Goal: Transaction & Acquisition: Purchase product/service

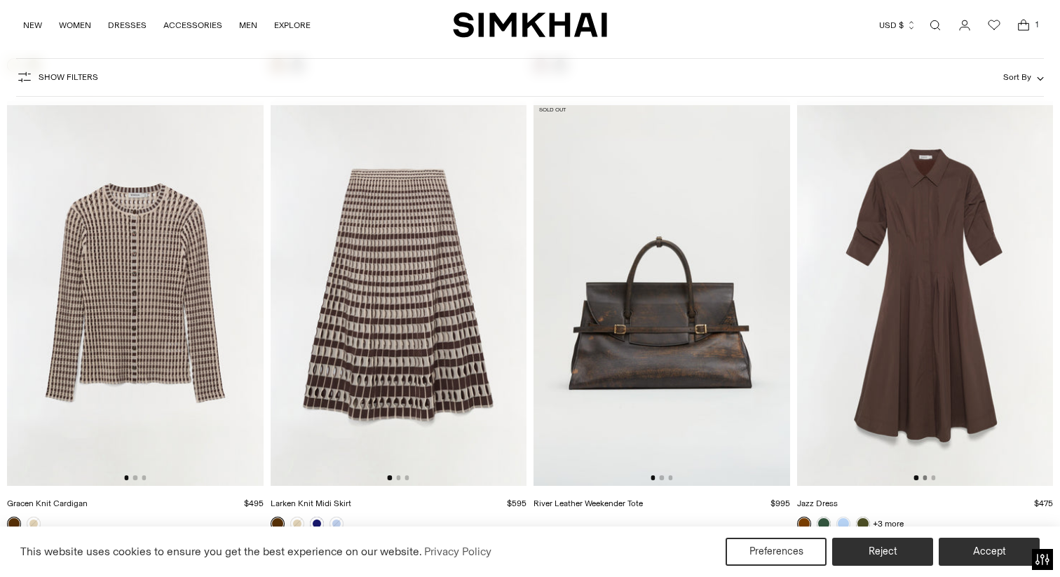
click at [925, 477] on button "Go to slide 2" at bounding box center [924, 477] width 4 height 4
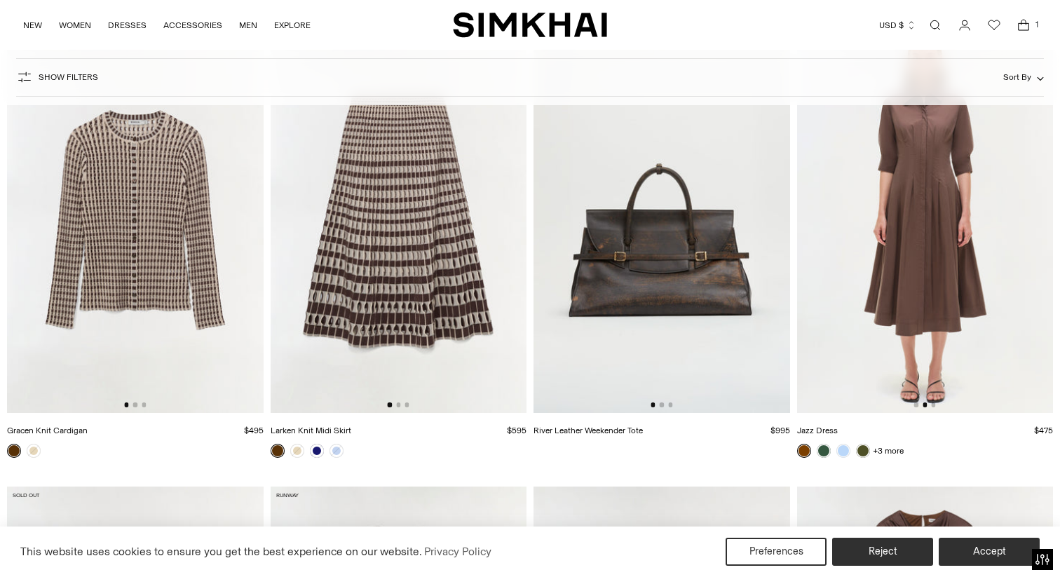
scroll to position [17557, 0]
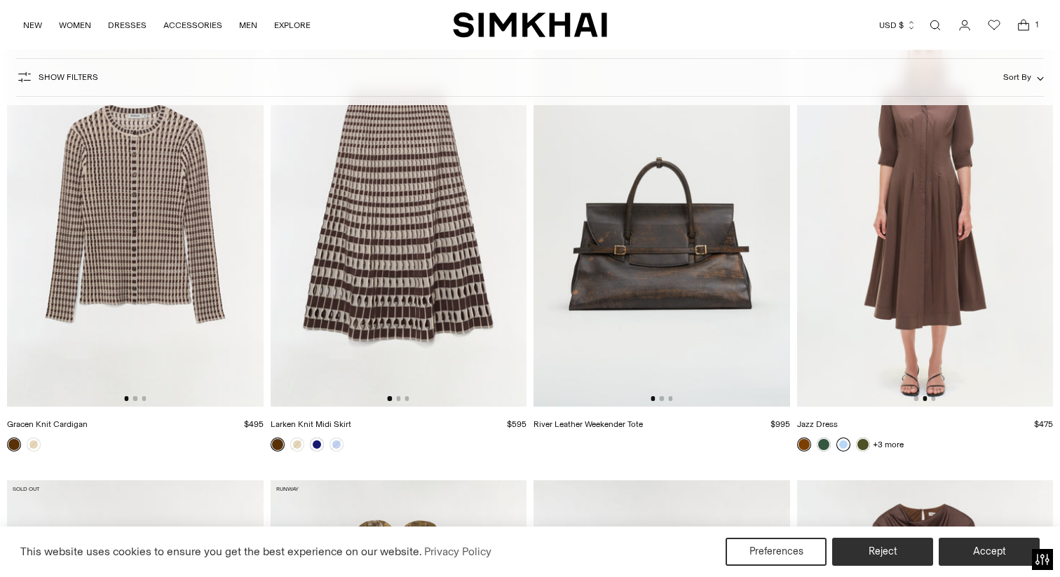
click at [847, 446] on link at bounding box center [843, 444] width 14 height 14
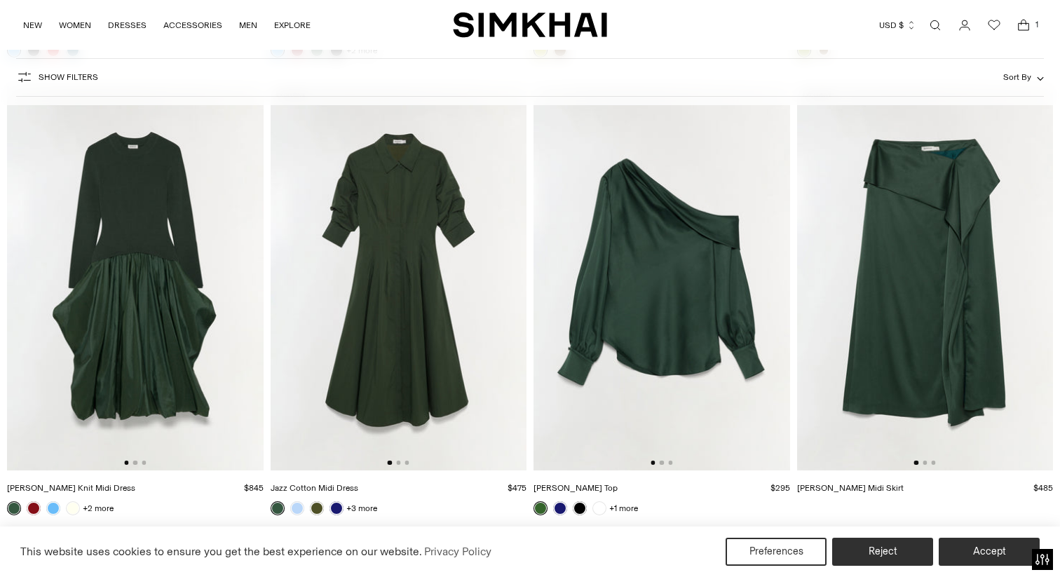
scroll to position [18865, 0]
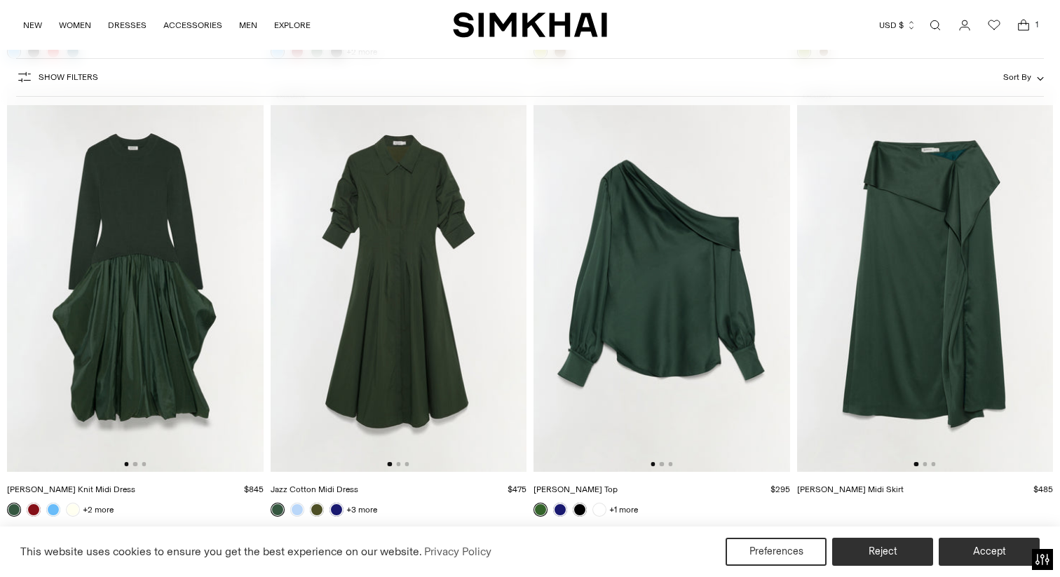
click at [421, 370] on img at bounding box center [399, 280] width 257 height 384
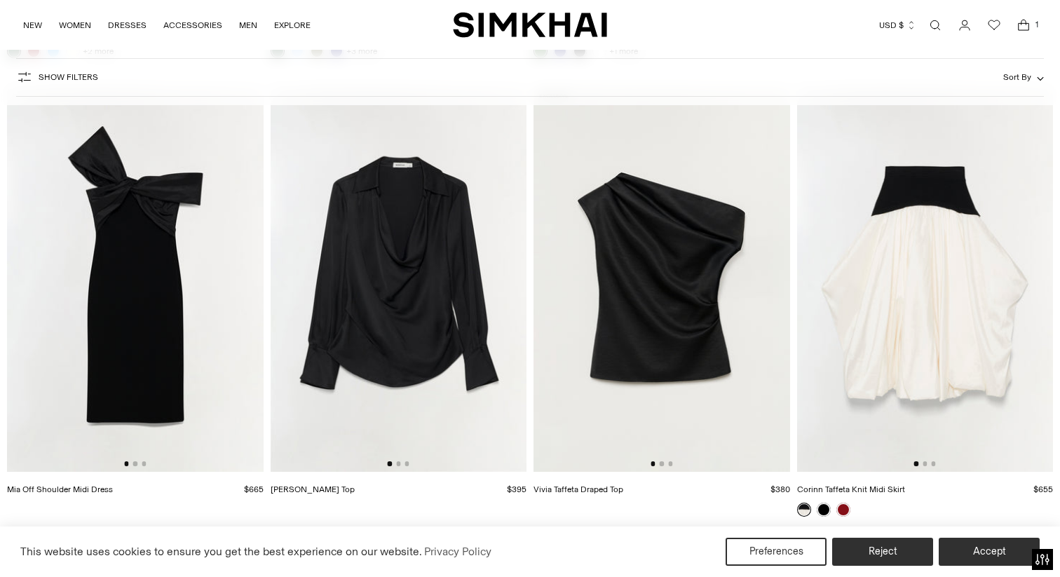
scroll to position [19293, 0]
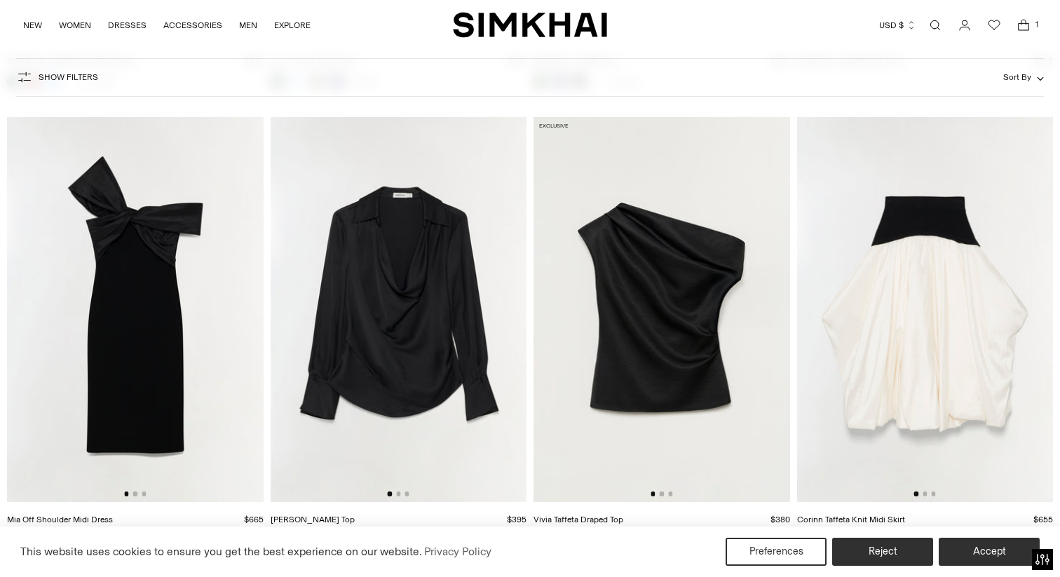
click at [945, 356] on img at bounding box center [925, 309] width 257 height 384
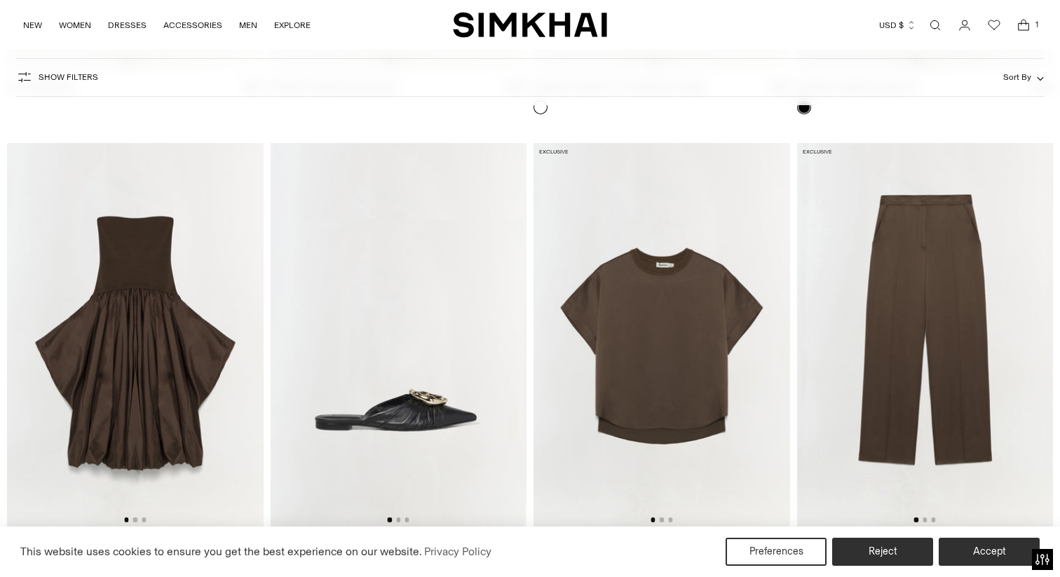
scroll to position [21259, 0]
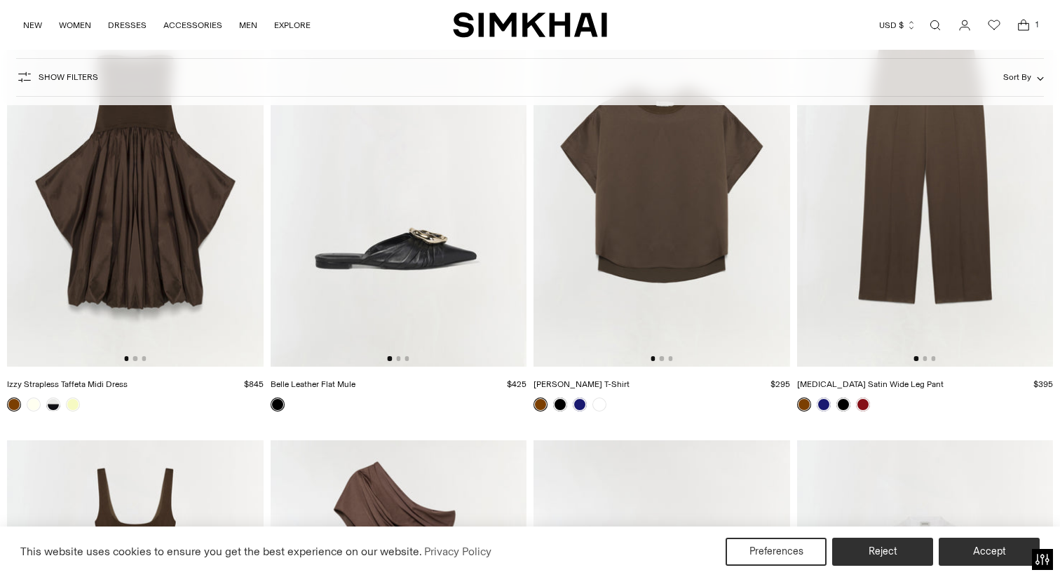
click at [679, 273] on img at bounding box center [661, 174] width 257 height 384
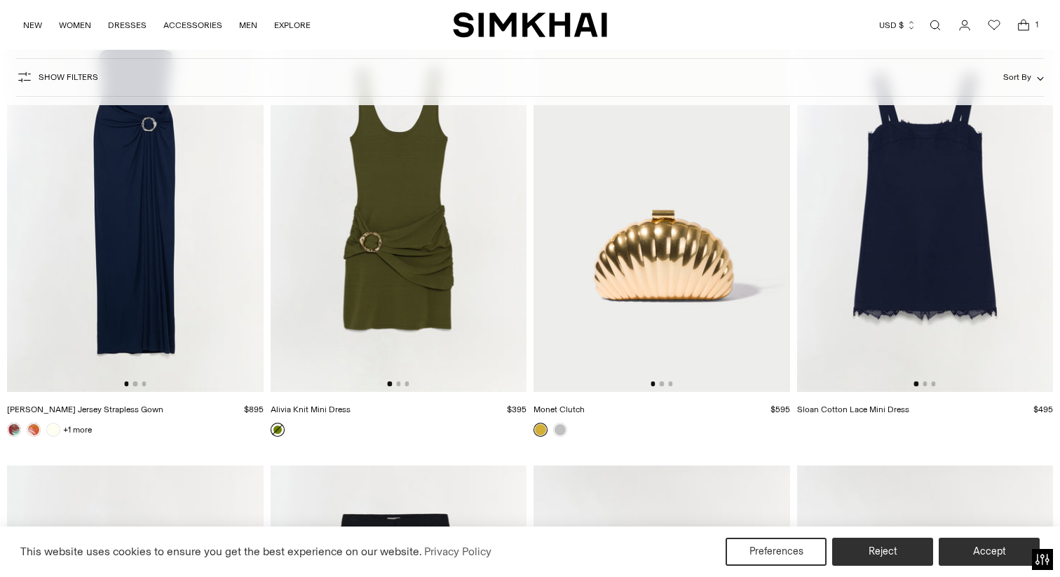
scroll to position [22534, 0]
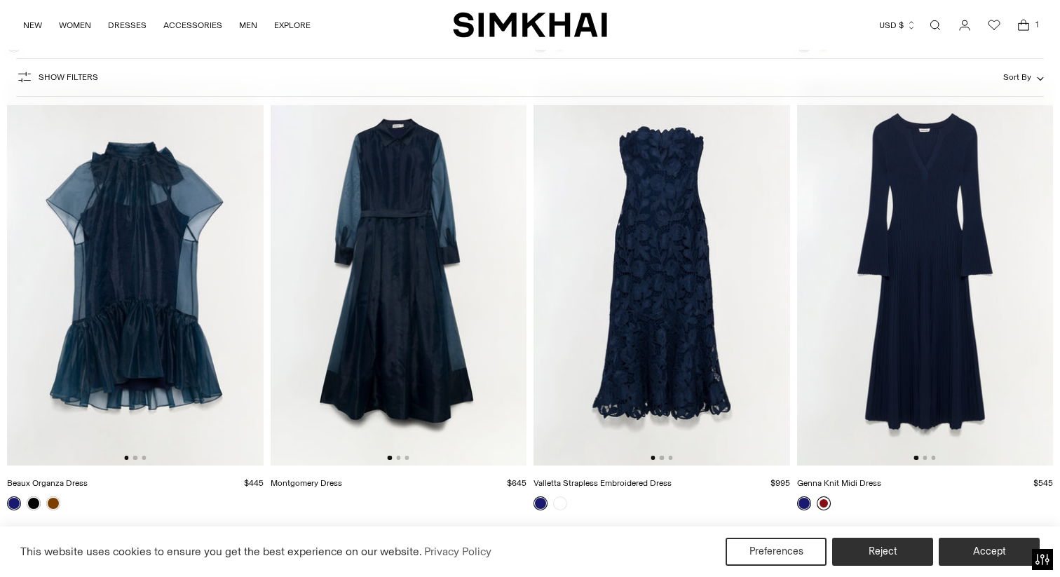
click at [823, 507] on link at bounding box center [823, 503] width 14 height 14
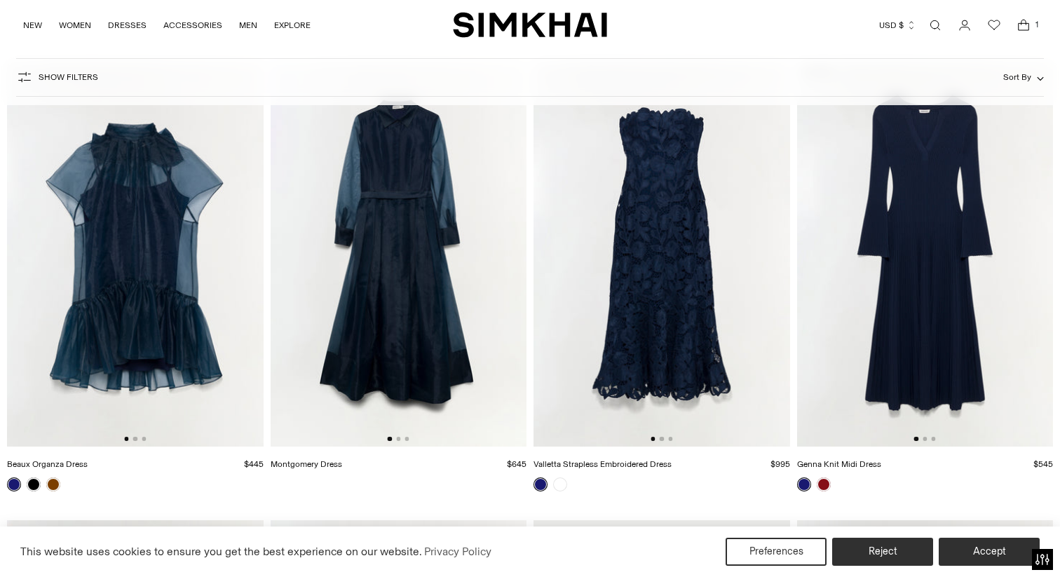
scroll to position [22553, 0]
click at [949, 278] on img at bounding box center [925, 254] width 257 height 384
click at [822, 485] on link at bounding box center [823, 484] width 14 height 14
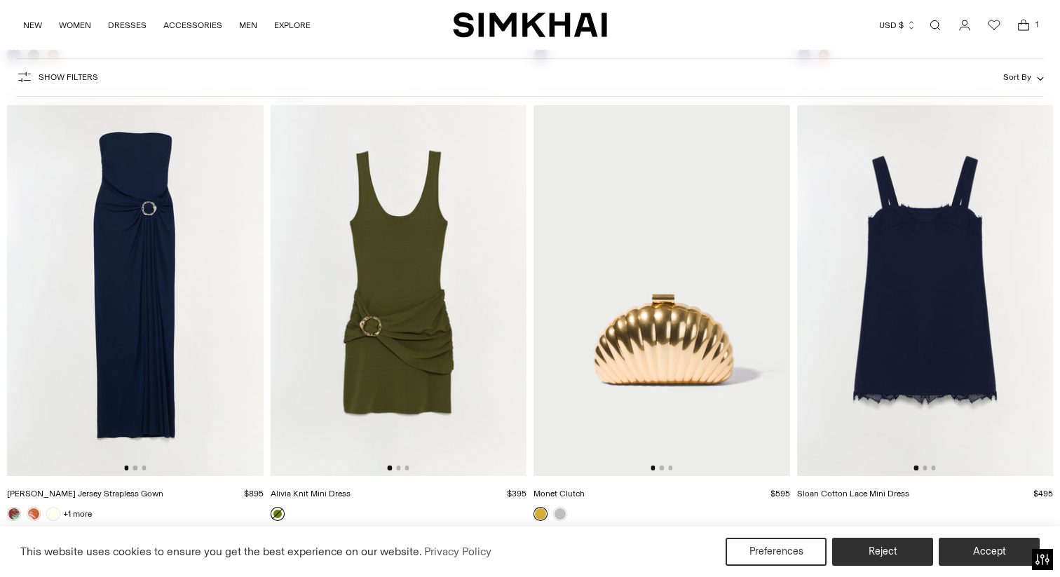
scroll to position [23236, 0]
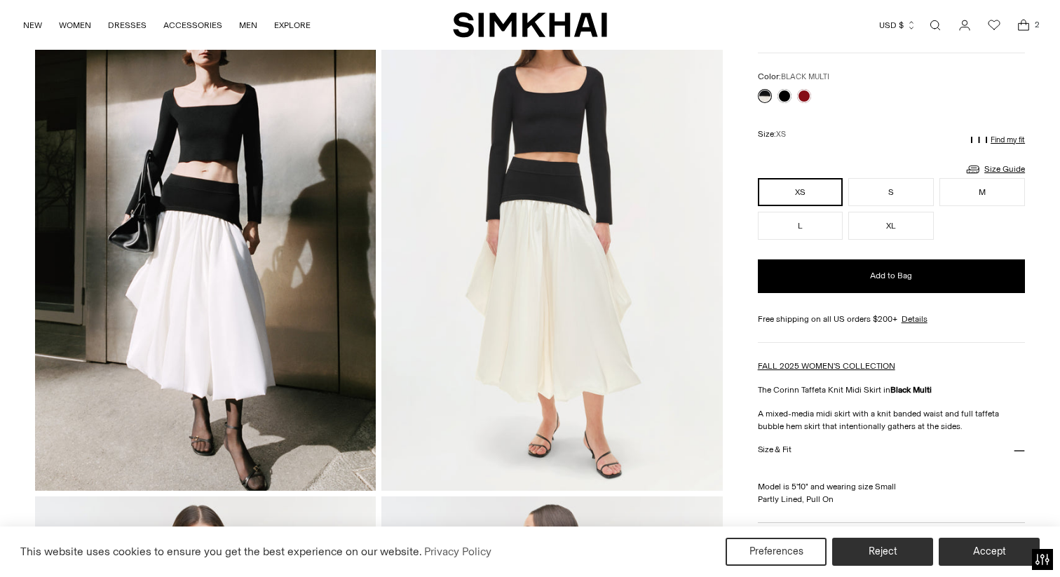
scroll to position [130, 0]
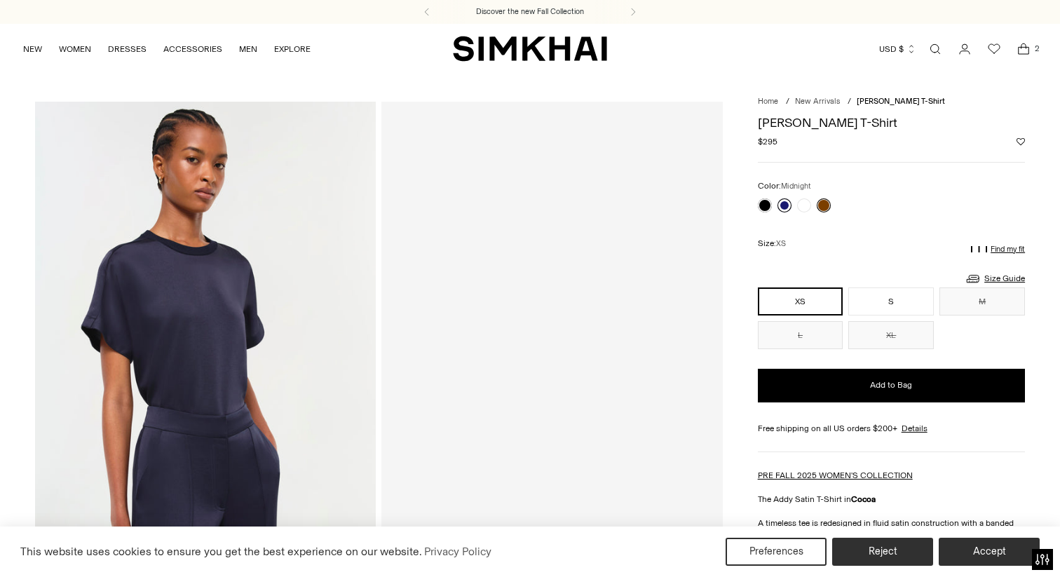
click at [787, 210] on link at bounding box center [784, 205] width 14 height 14
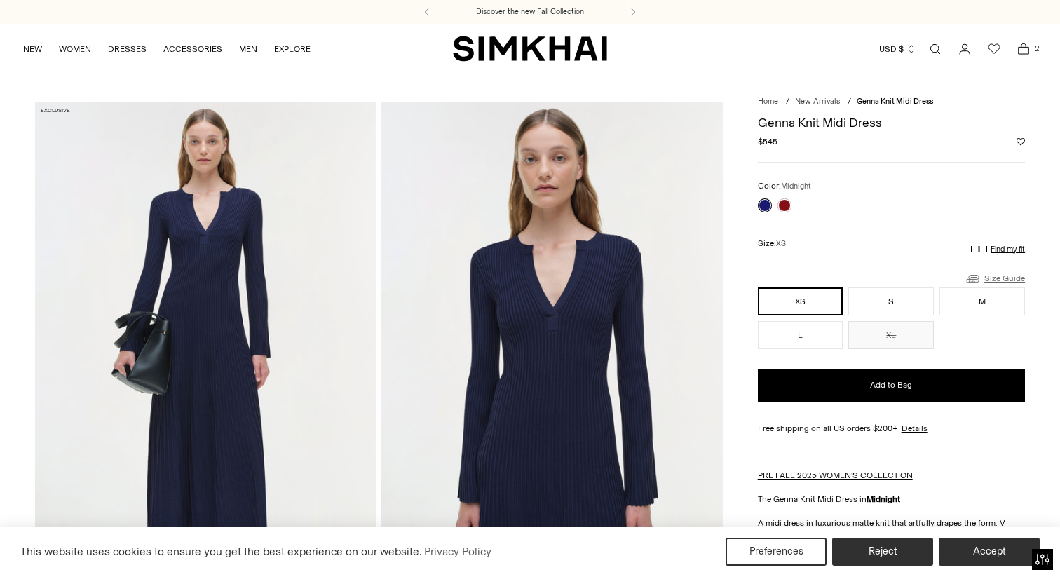
click at [990, 278] on link "Size Guide" at bounding box center [994, 279] width 60 height 18
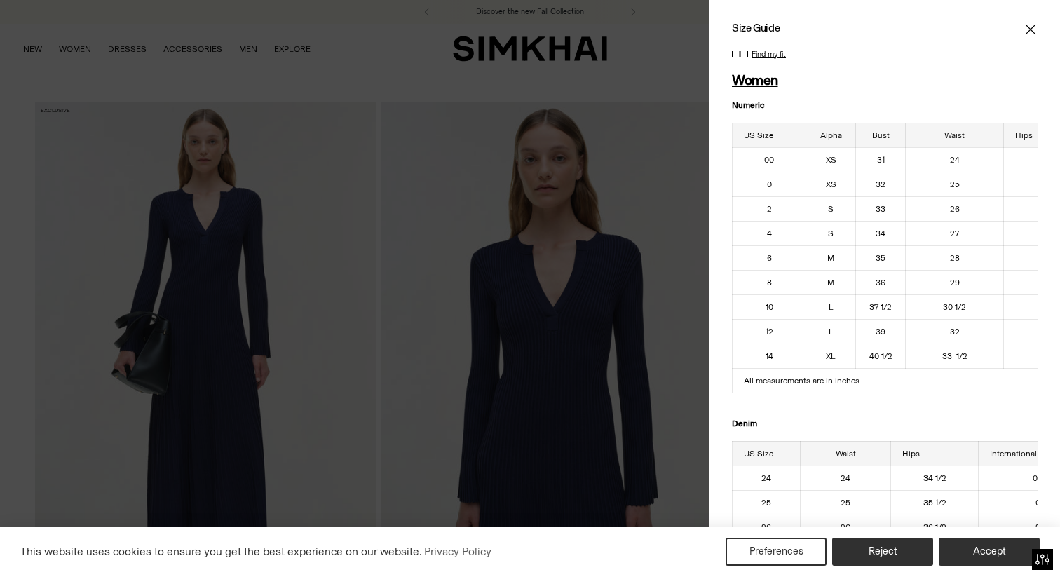
click at [500, 179] on div at bounding box center [530, 288] width 1060 height 577
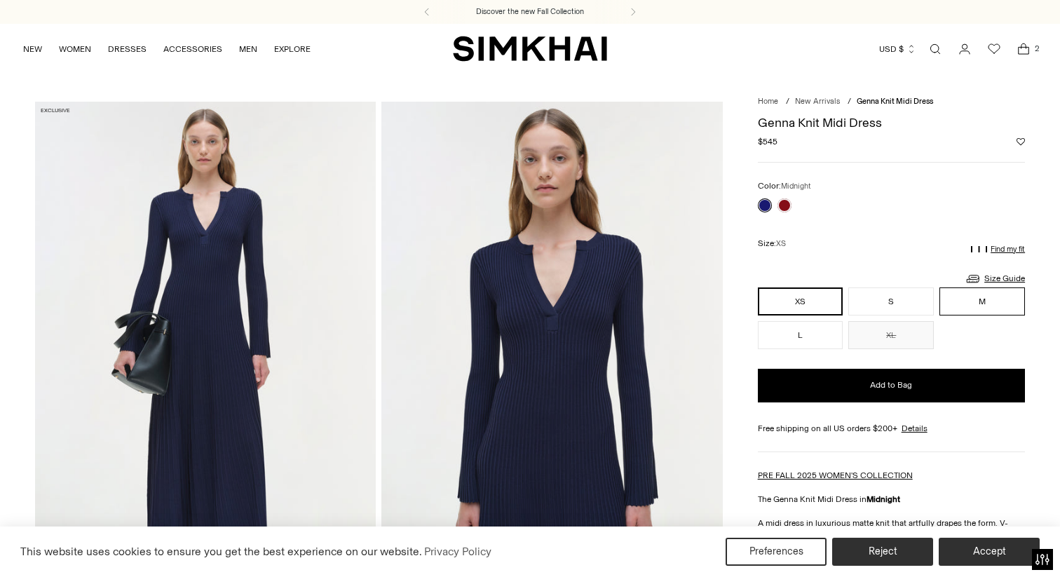
click at [989, 303] on button "M" at bounding box center [982, 301] width 86 height 28
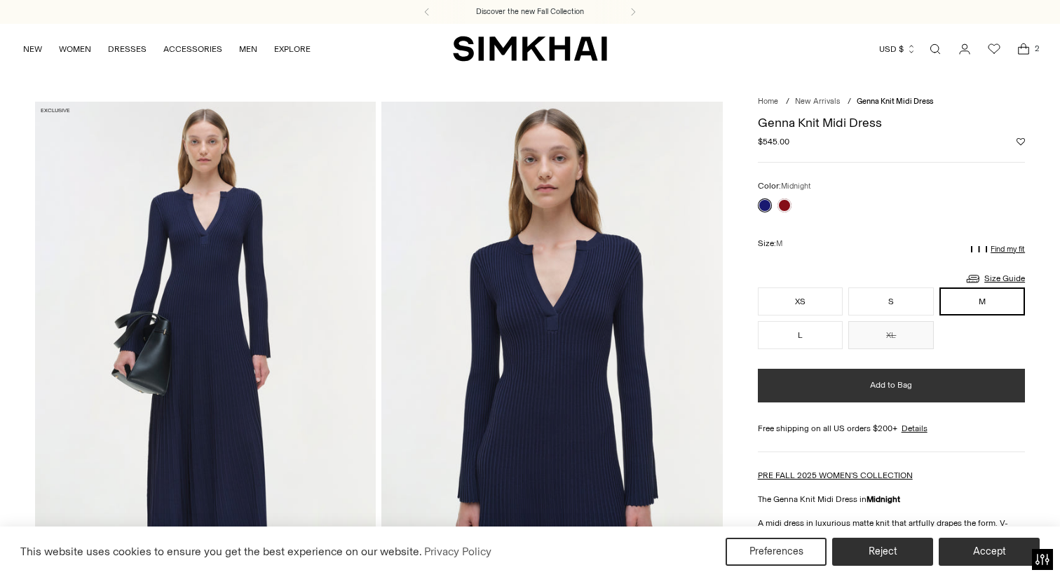
click at [915, 383] on button "Add to Bag" at bounding box center [891, 386] width 267 height 34
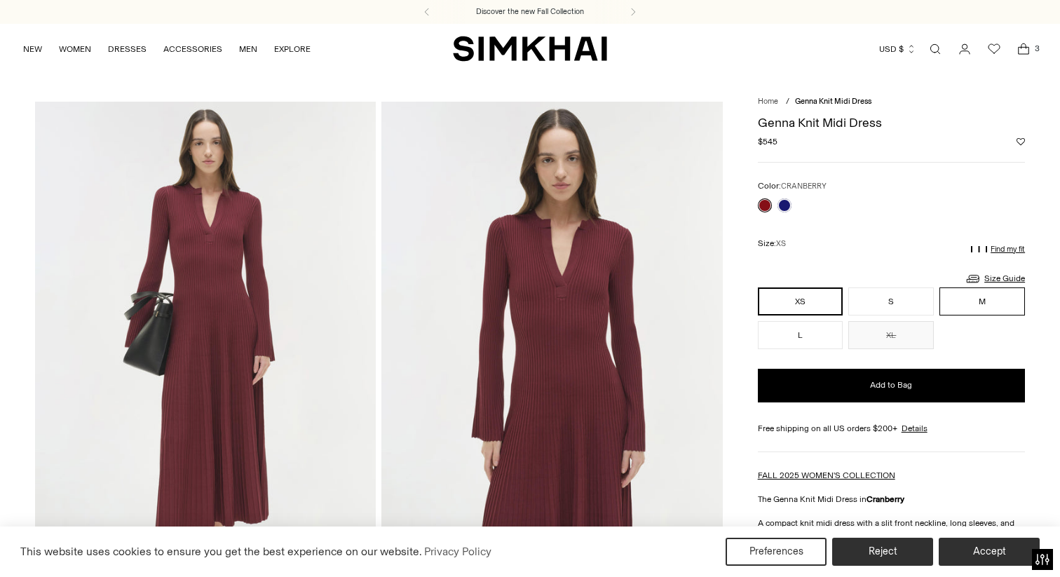
click at [990, 304] on button "M" at bounding box center [982, 301] width 86 height 28
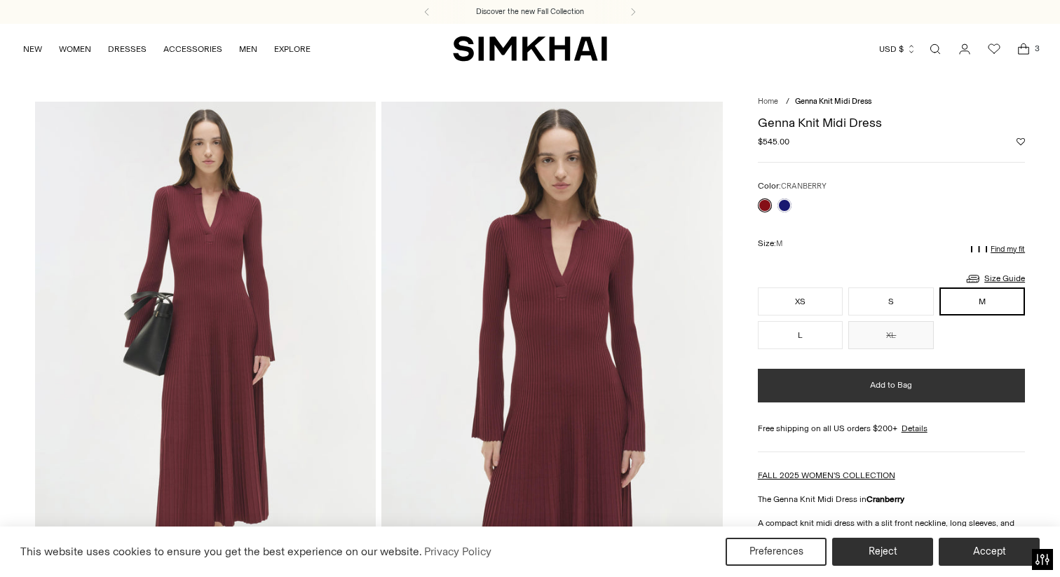
click at [948, 369] on button "Add to Bag" at bounding box center [891, 386] width 267 height 34
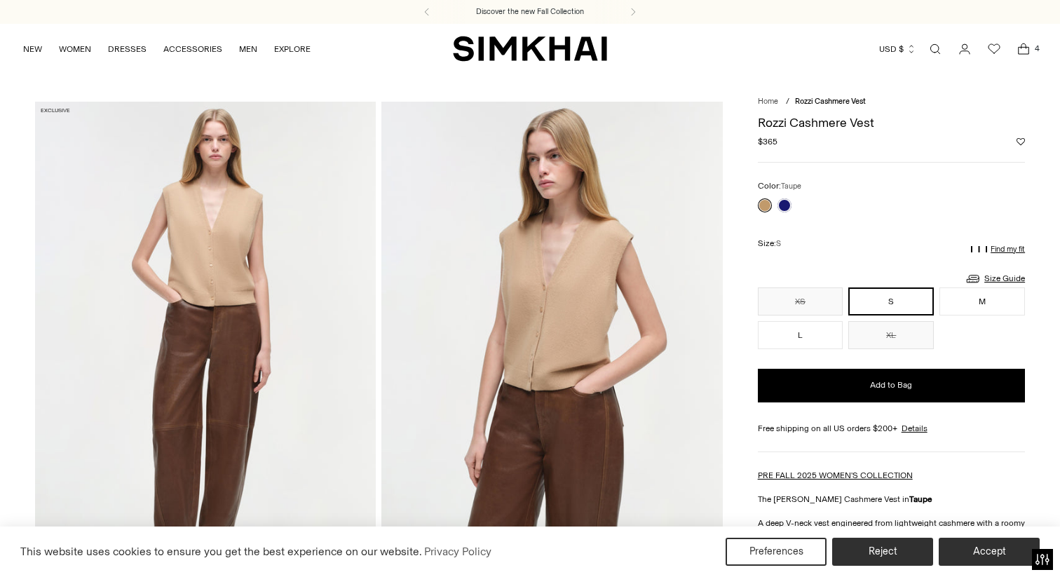
click at [1028, 46] on icon "Open cart modal" at bounding box center [1023, 49] width 20 height 14
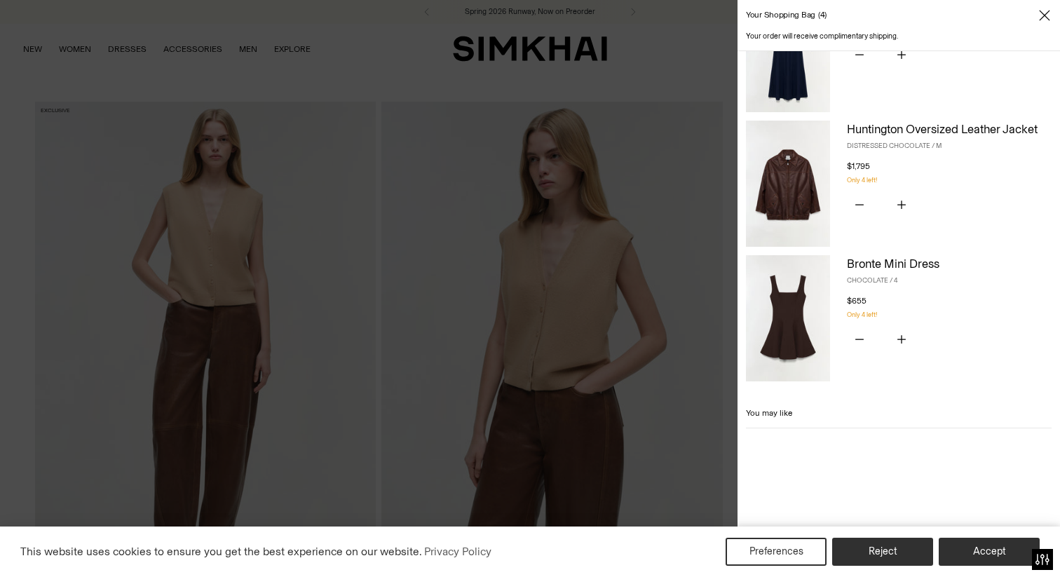
scroll to position [243, 0]
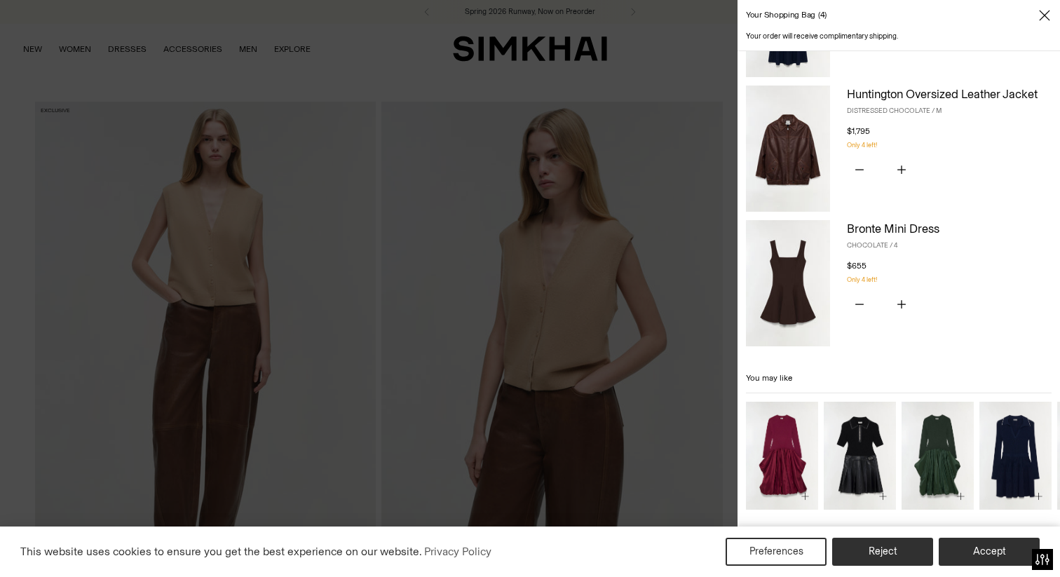
click at [335, 48] on div at bounding box center [530, 288] width 1060 height 577
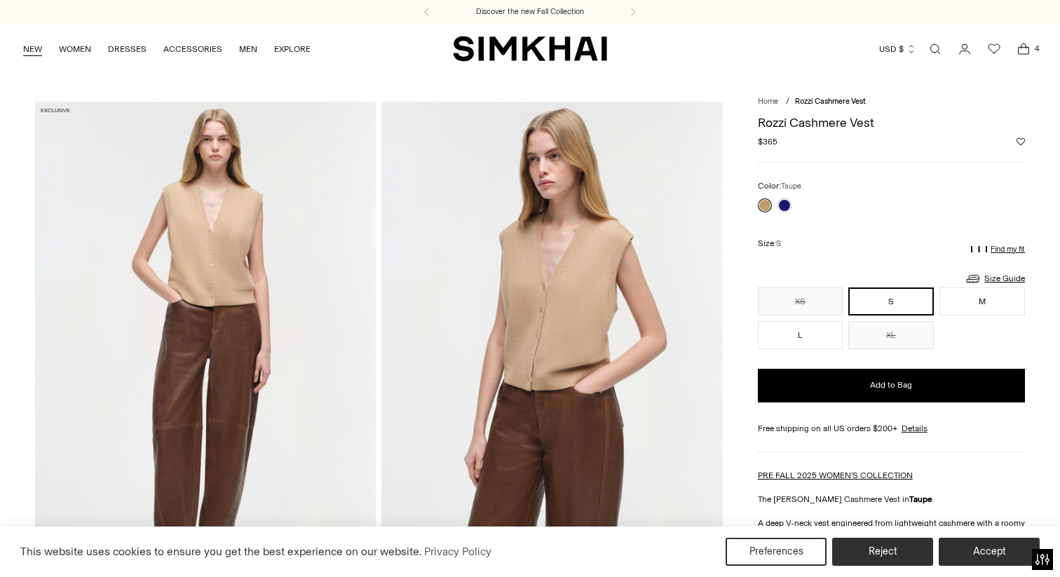
click at [25, 48] on link "NEW" at bounding box center [32, 49] width 19 height 31
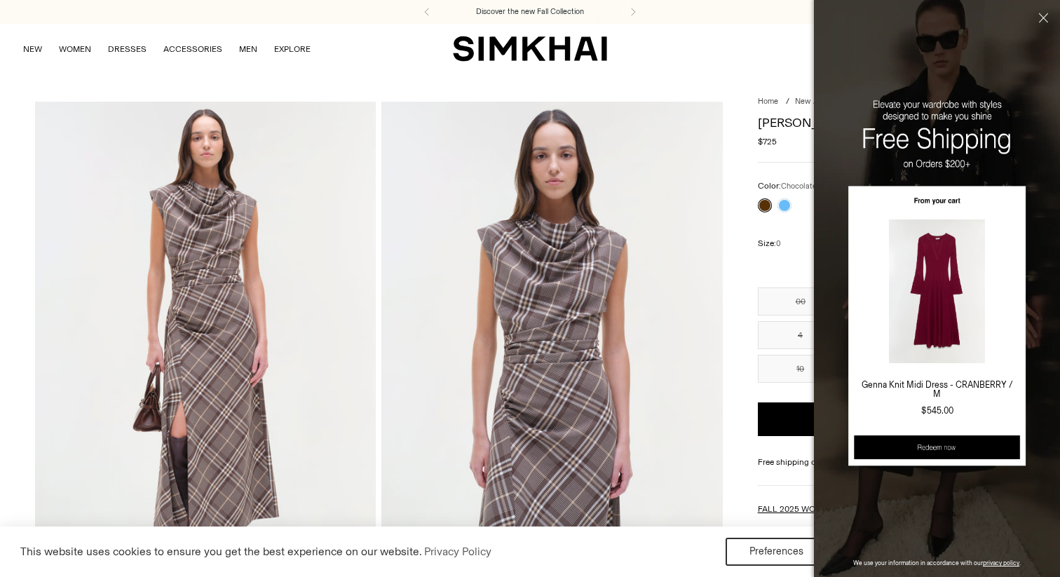
click at [1047, 13] on button "Close" at bounding box center [1041, 43] width 37 height 86
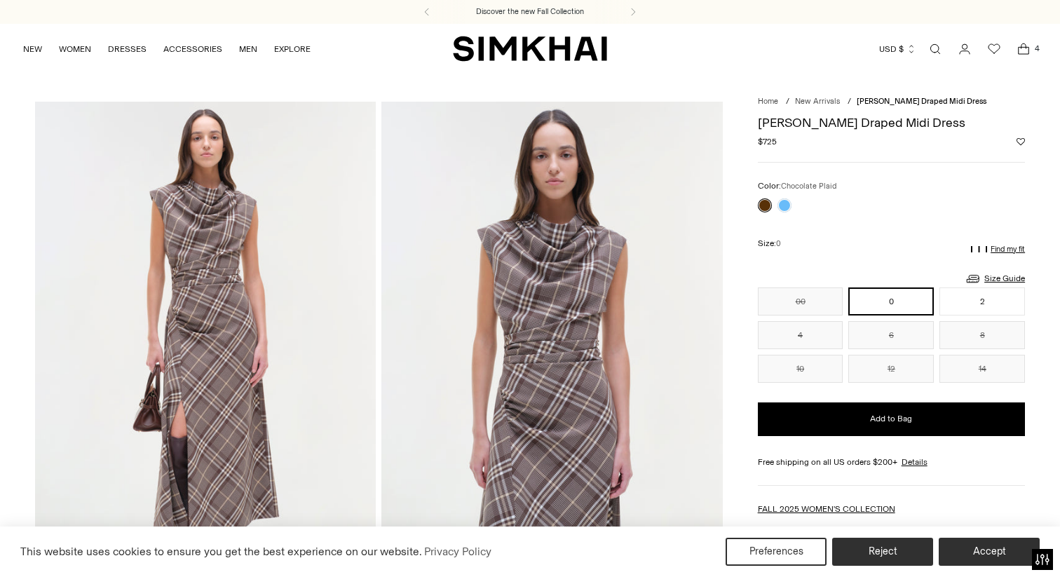
click at [1032, 50] on span "4" at bounding box center [1036, 48] width 13 height 13
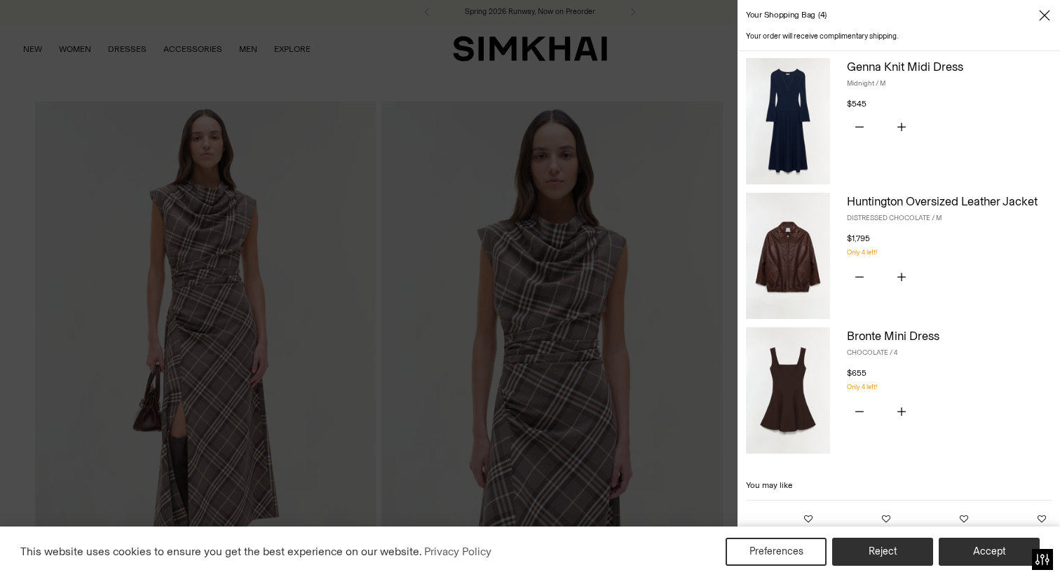
scroll to position [137, 0]
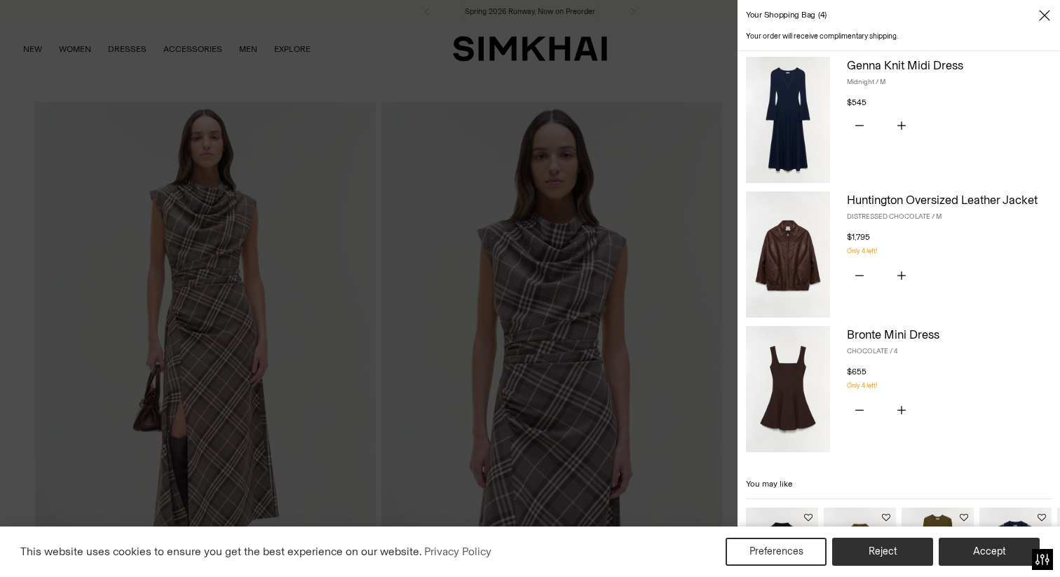
click at [791, 398] on img at bounding box center [788, 389] width 84 height 126
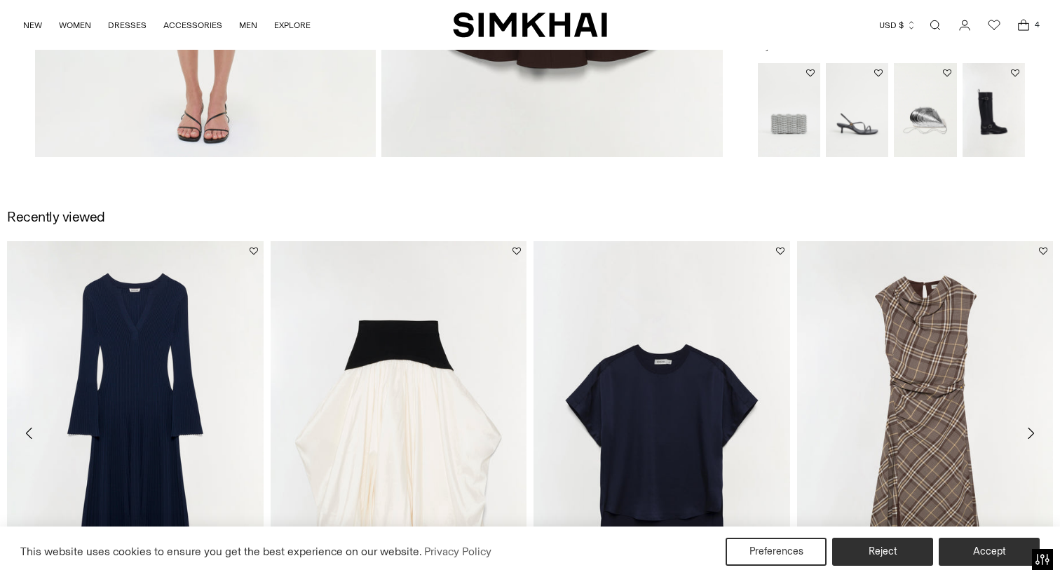
scroll to position [1491, 0]
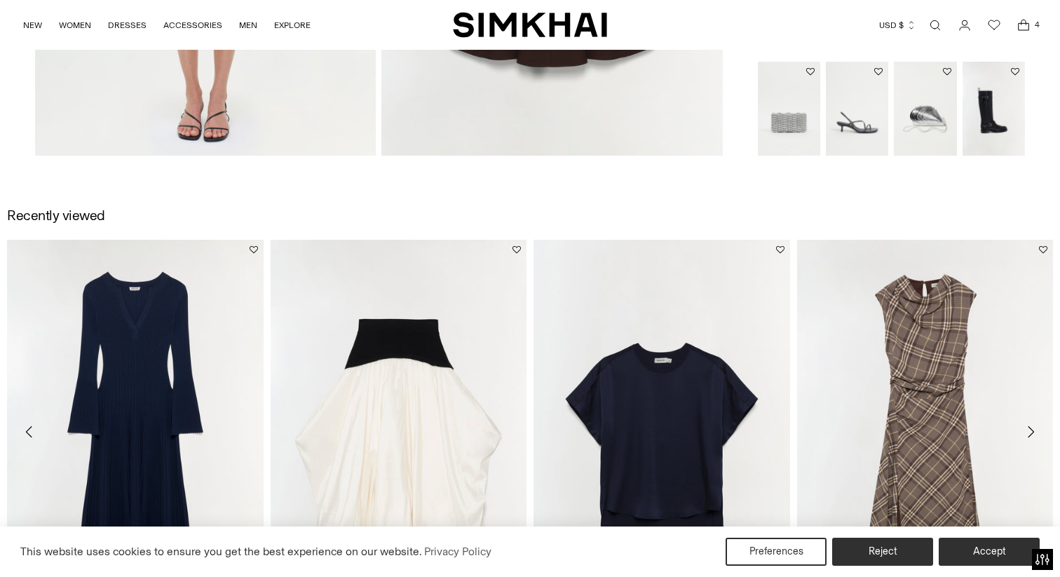
click at [1027, 24] on icon "Open cart modal" at bounding box center [1023, 25] width 20 height 14
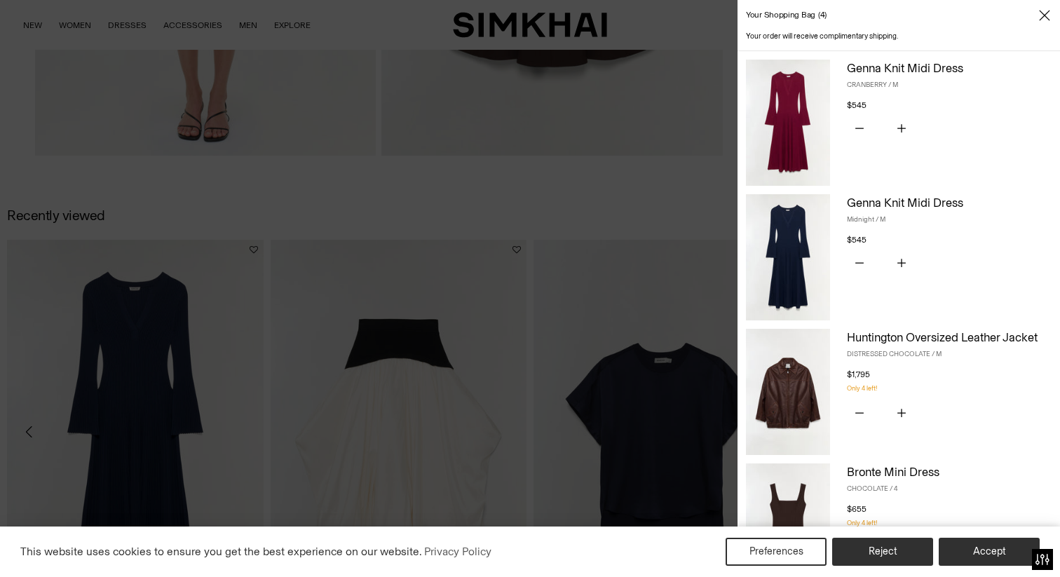
click at [805, 392] on img at bounding box center [788, 392] width 84 height 126
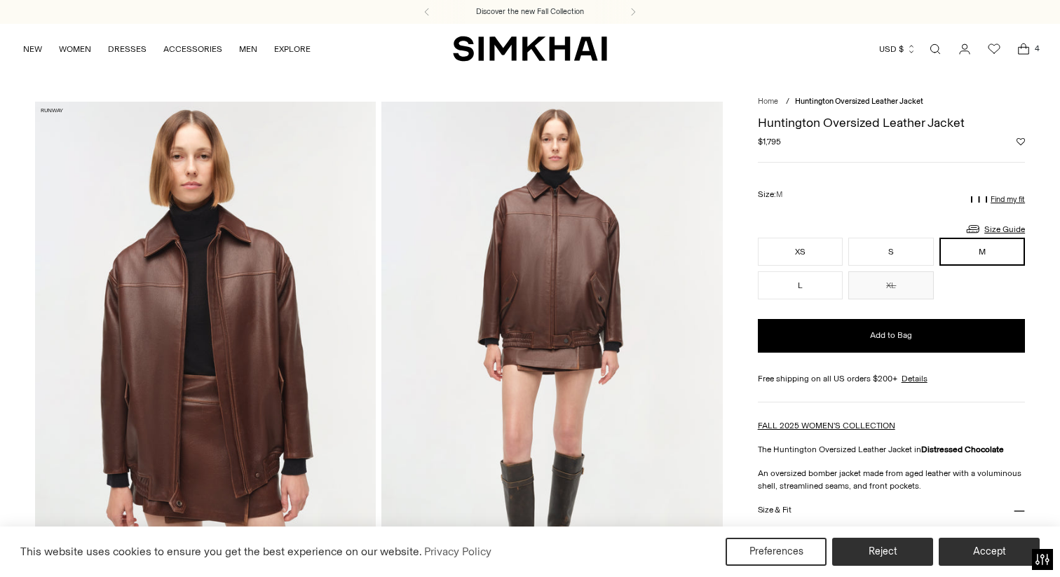
click at [1031, 53] on icon "Open cart modal" at bounding box center [1023, 49] width 20 height 14
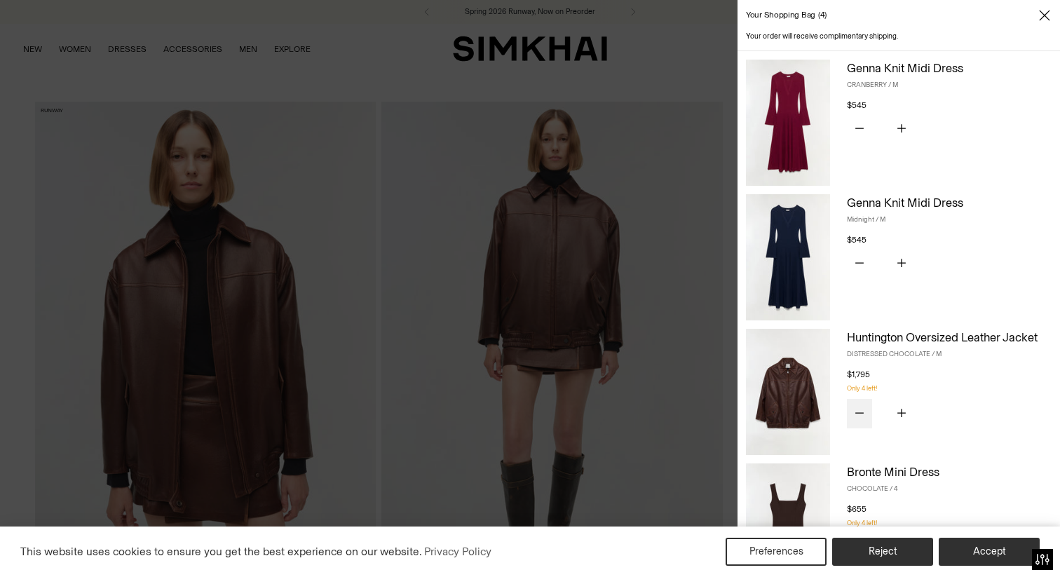
click at [858, 409] on icon "Subtract product quantity" at bounding box center [859, 413] width 8 height 8
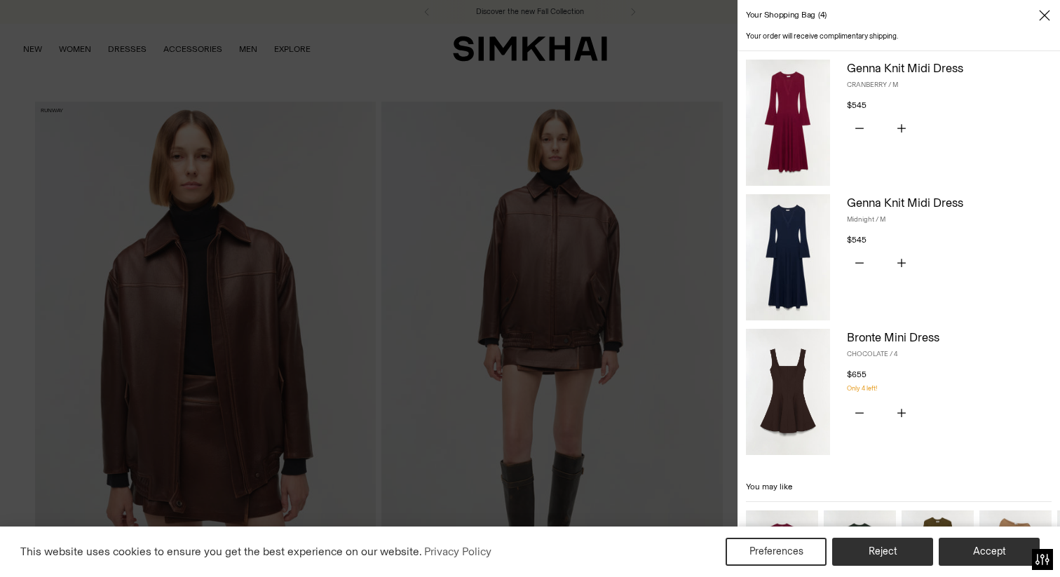
click at [812, 136] on img at bounding box center [788, 123] width 84 height 126
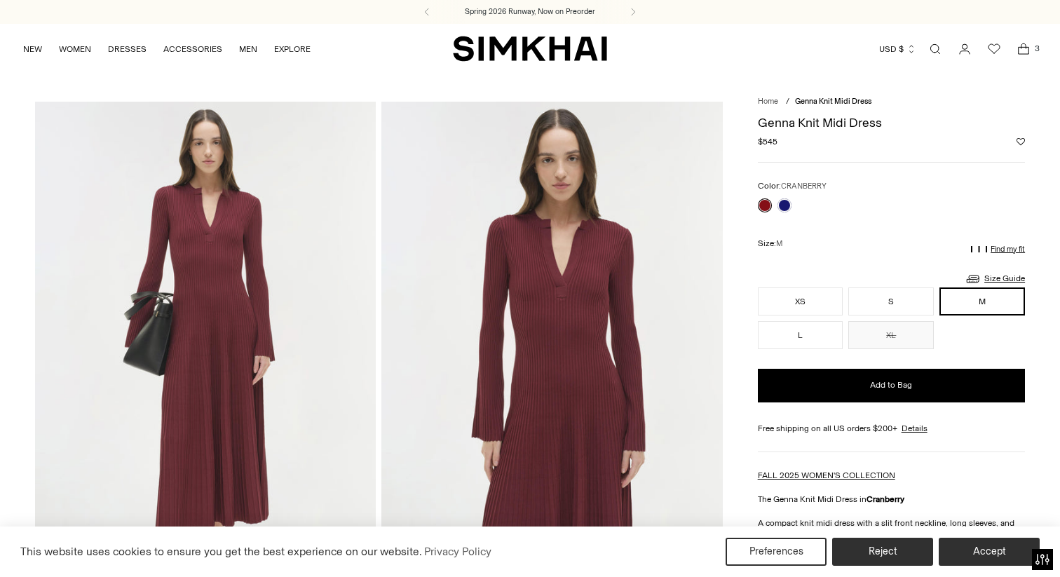
click at [1029, 53] on icon "Open cart modal" at bounding box center [1023, 49] width 20 height 14
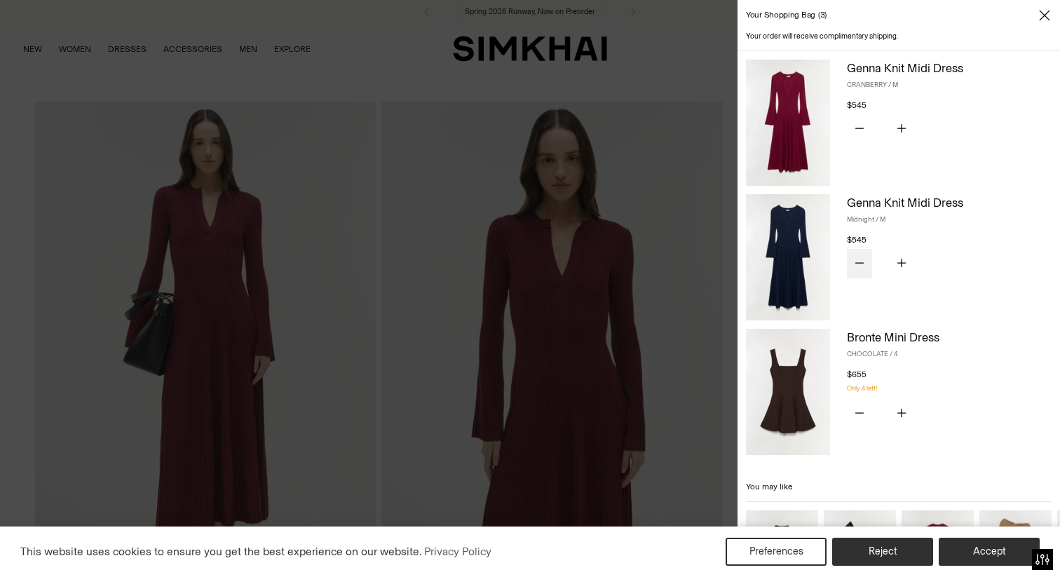
click at [856, 267] on button "Subtract product quantity" at bounding box center [859, 263] width 25 height 29
click at [855, 130] on icon "Subtract product quantity" at bounding box center [859, 128] width 8 height 8
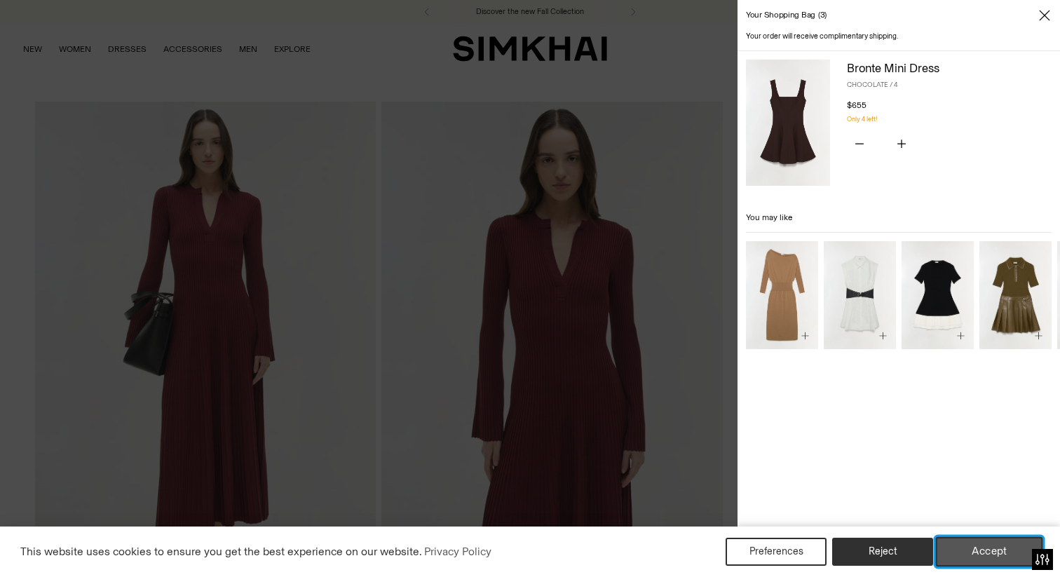
click at [978, 554] on button "Accept" at bounding box center [989, 551] width 107 height 29
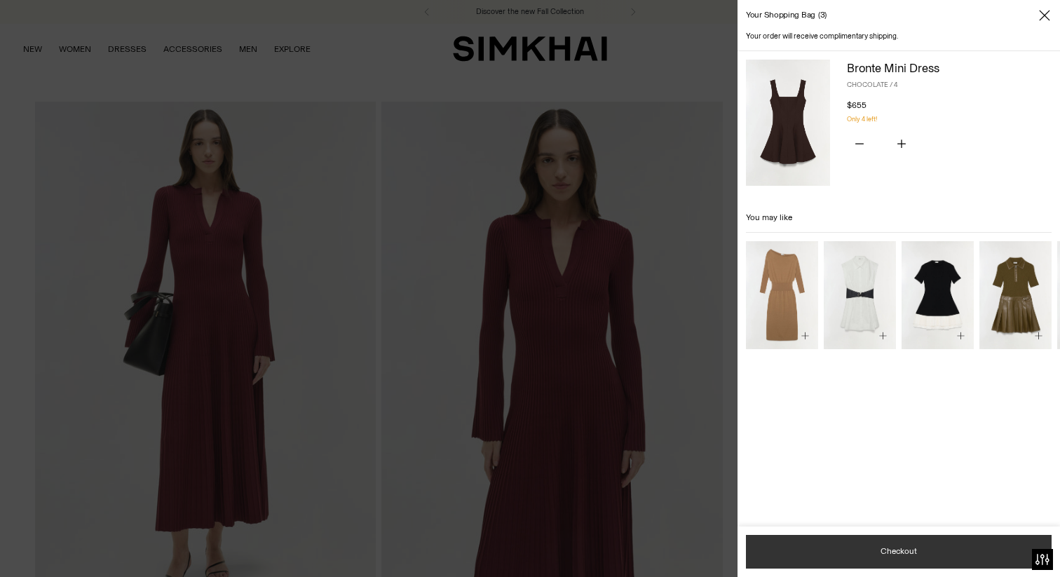
click at [978, 554] on button "Checkout" at bounding box center [899, 552] width 306 height 34
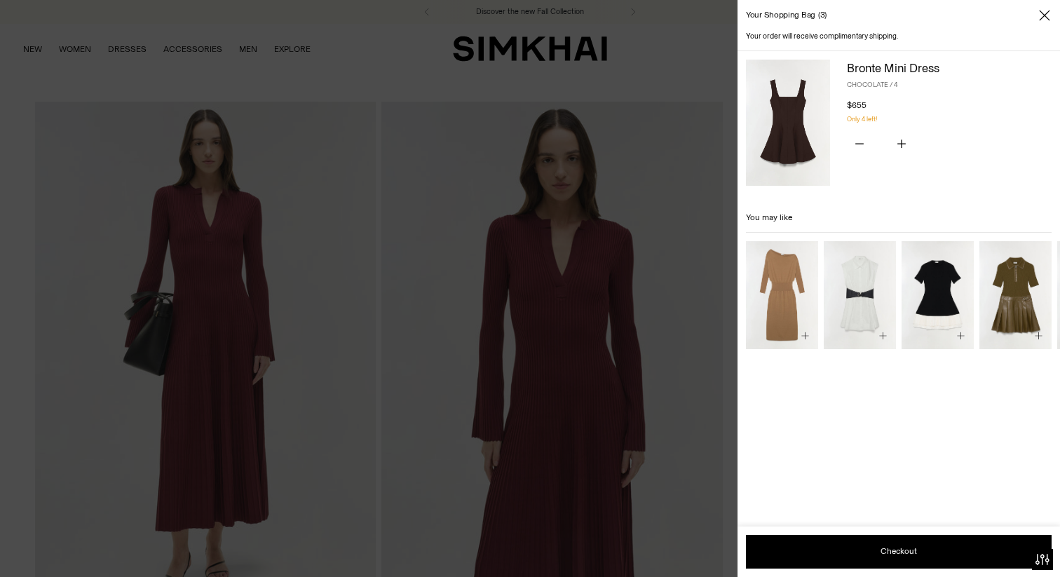
click at [0, 0] on img "Lorin Taffeta Knit Midi Dress" at bounding box center [0, 0] width 0 height 0
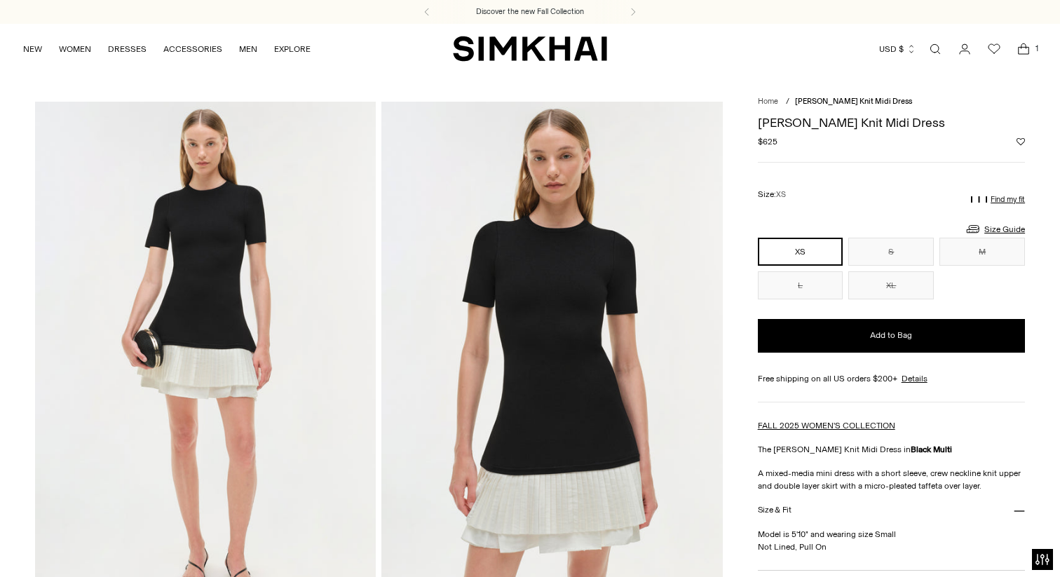
click at [1025, 46] on icon "Open cart modal" at bounding box center [1023, 49] width 20 height 14
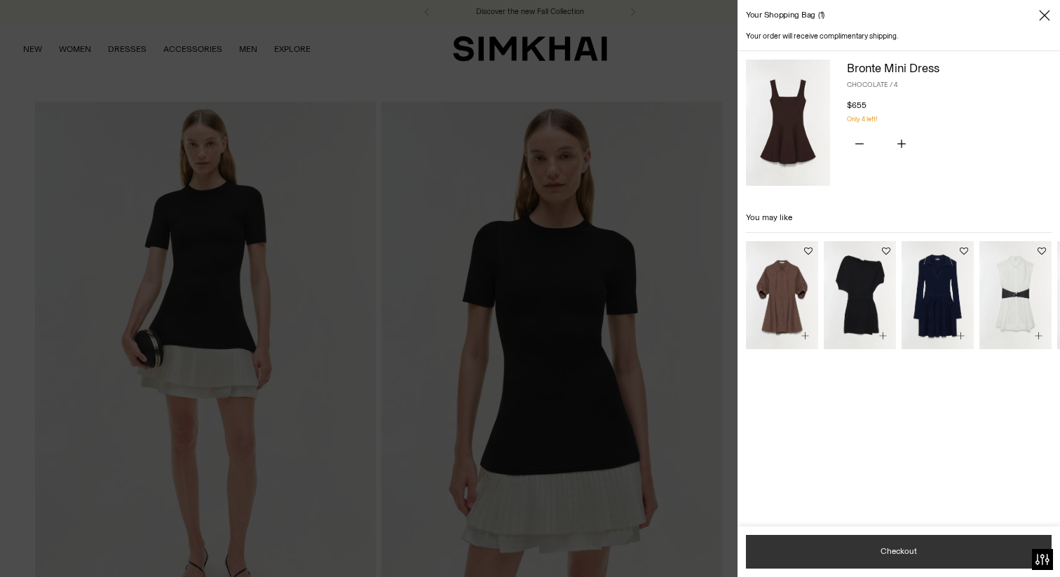
click at [938, 558] on button "Checkout" at bounding box center [899, 552] width 306 height 34
